Goal: Information Seeking & Learning: Check status

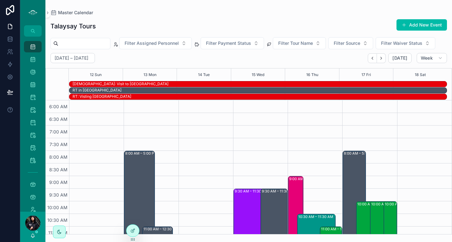
scroll to position [104, 0]
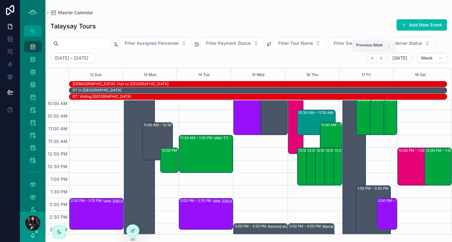
click at [372, 62] on button "Back" at bounding box center [372, 58] width 9 height 10
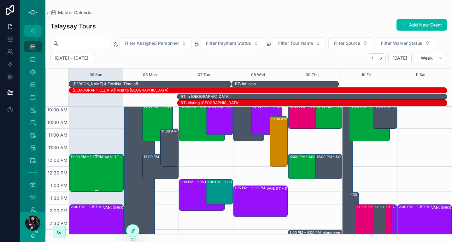
click at [92, 168] on div "12:00 PM – 1:30 PM VAN: TT - [PERSON_NAME] (3) [PERSON_NAME], TW:MXQH-NNZG" at bounding box center [97, 173] width 52 height 37
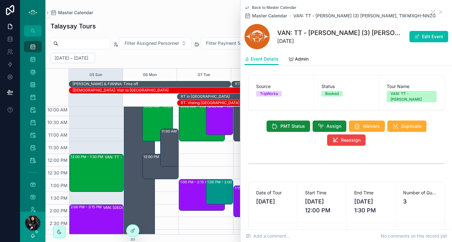
click at [120, 64] on div "[DATE] – [DATE] [DATE] Week 05 Sun 06 Mon 07 Tue 08 Wed 09 Thu 10 Fri 11 Sat BL…" at bounding box center [248, 143] width 407 height 181
click at [438, 10] on icon "scrollable content" at bounding box center [440, 11] width 5 height 5
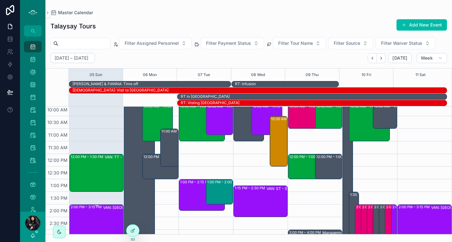
click at [104, 223] on div "VAN: [GEOGRAPHIC_DATA][PERSON_NAME] (1) [PERSON_NAME], TW:PDNY-XKZN" at bounding box center [129, 220] width 52 height 30
